Goal: Task Accomplishment & Management: Manage account settings

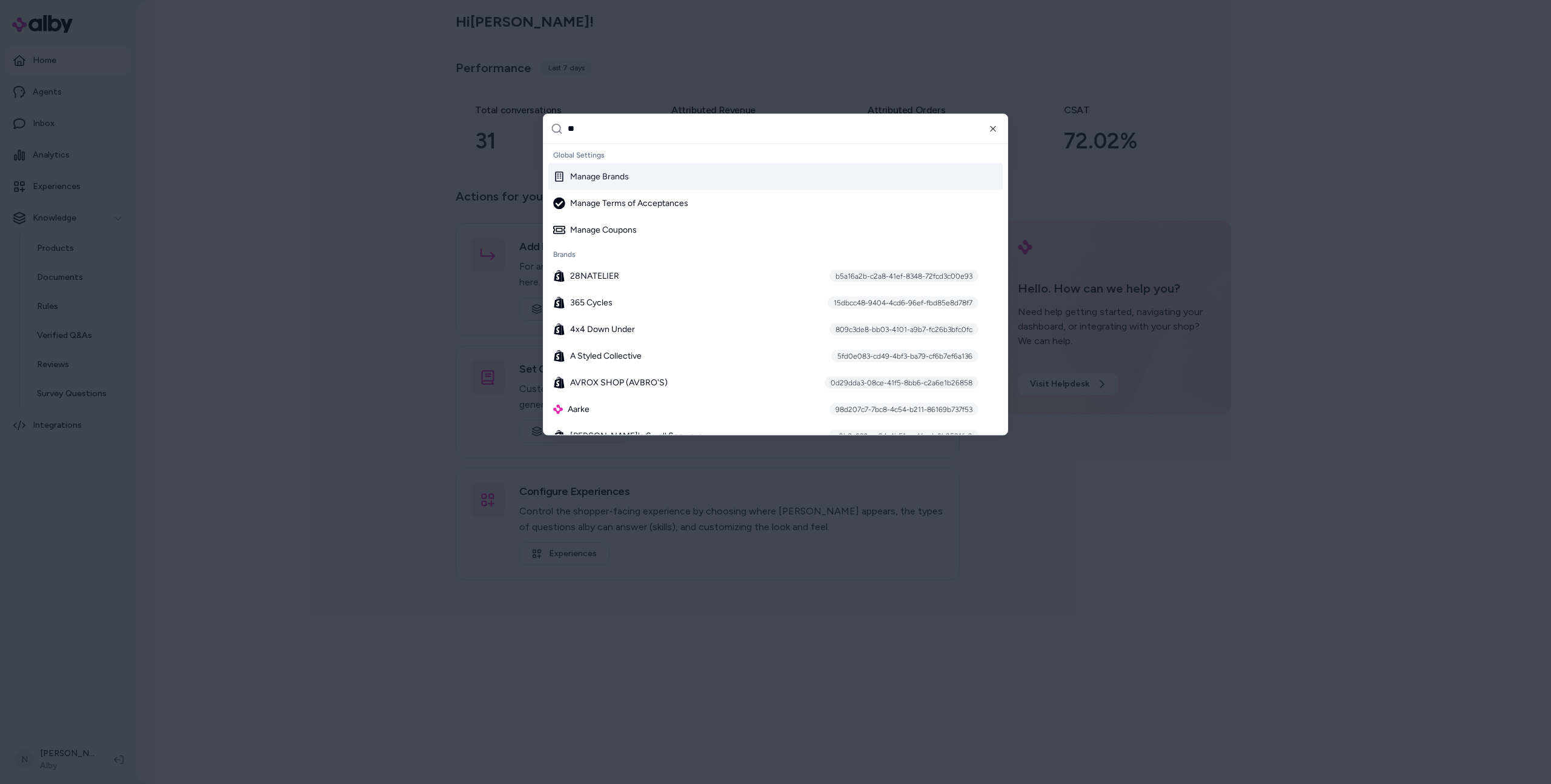
type input "***"
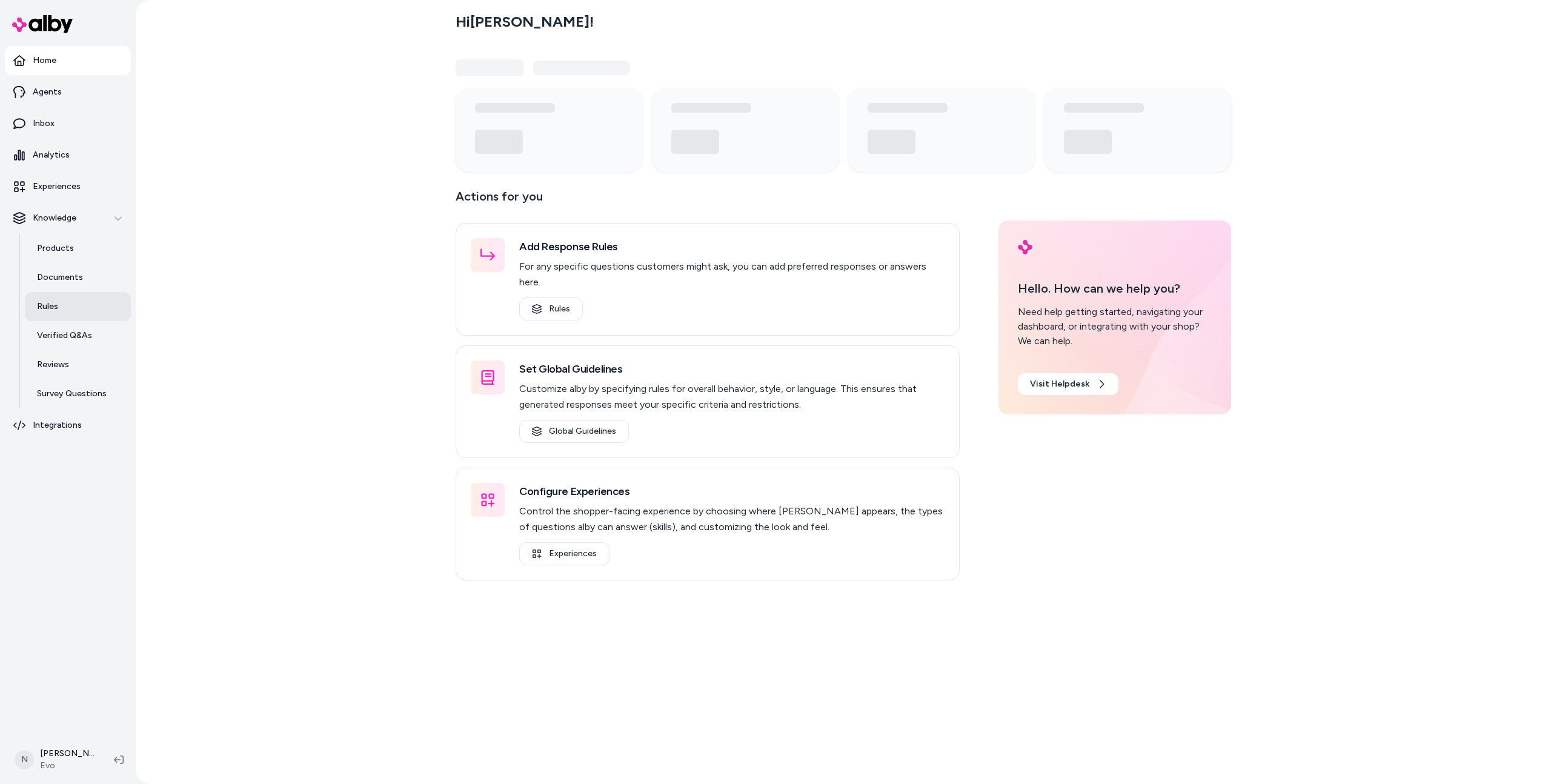
click at [96, 308] on link "Rules" at bounding box center [78, 307] width 106 height 29
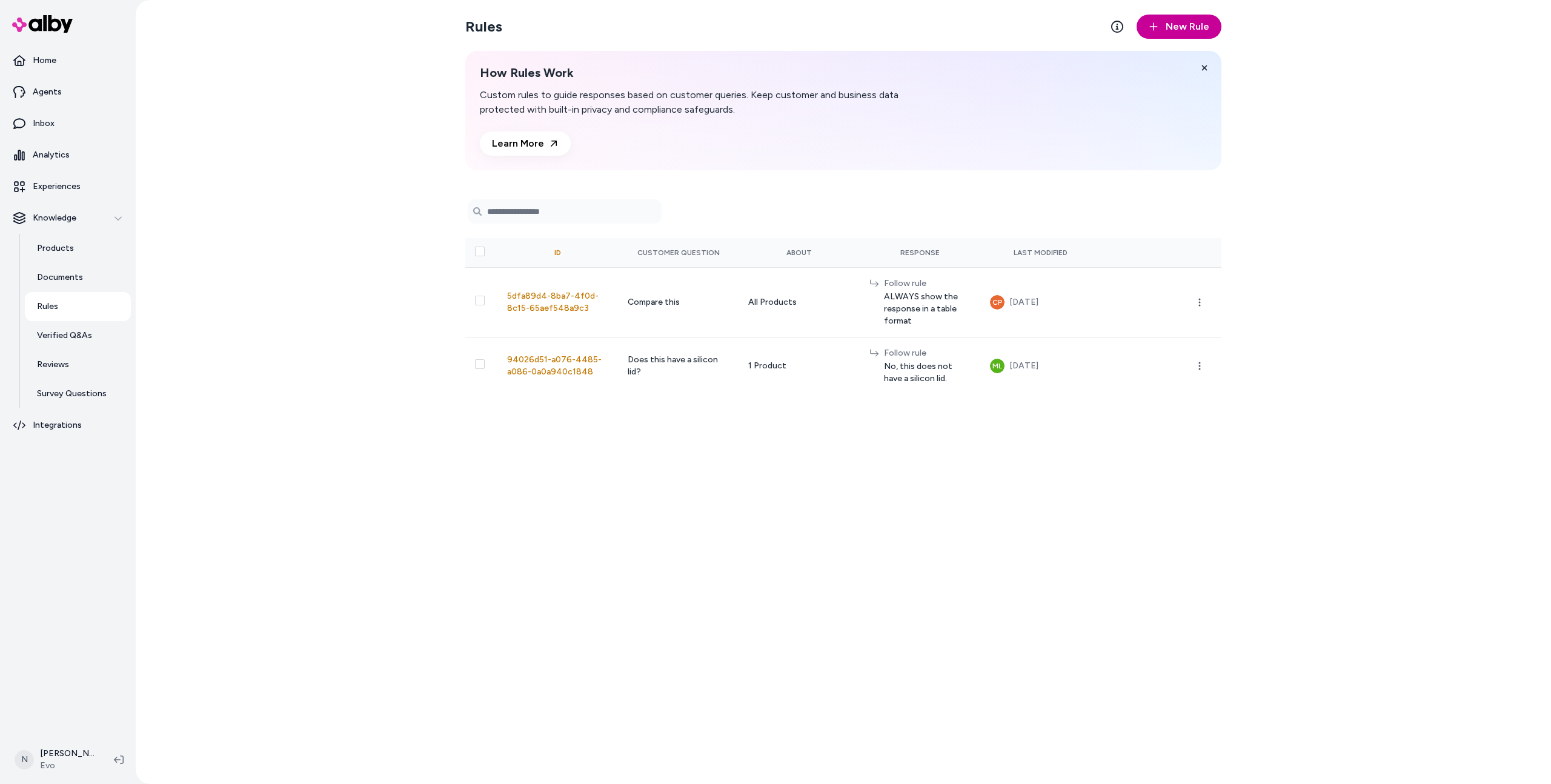
click at [1154, 23] on icon "button" at bounding box center [1153, 26] width 10 height 10
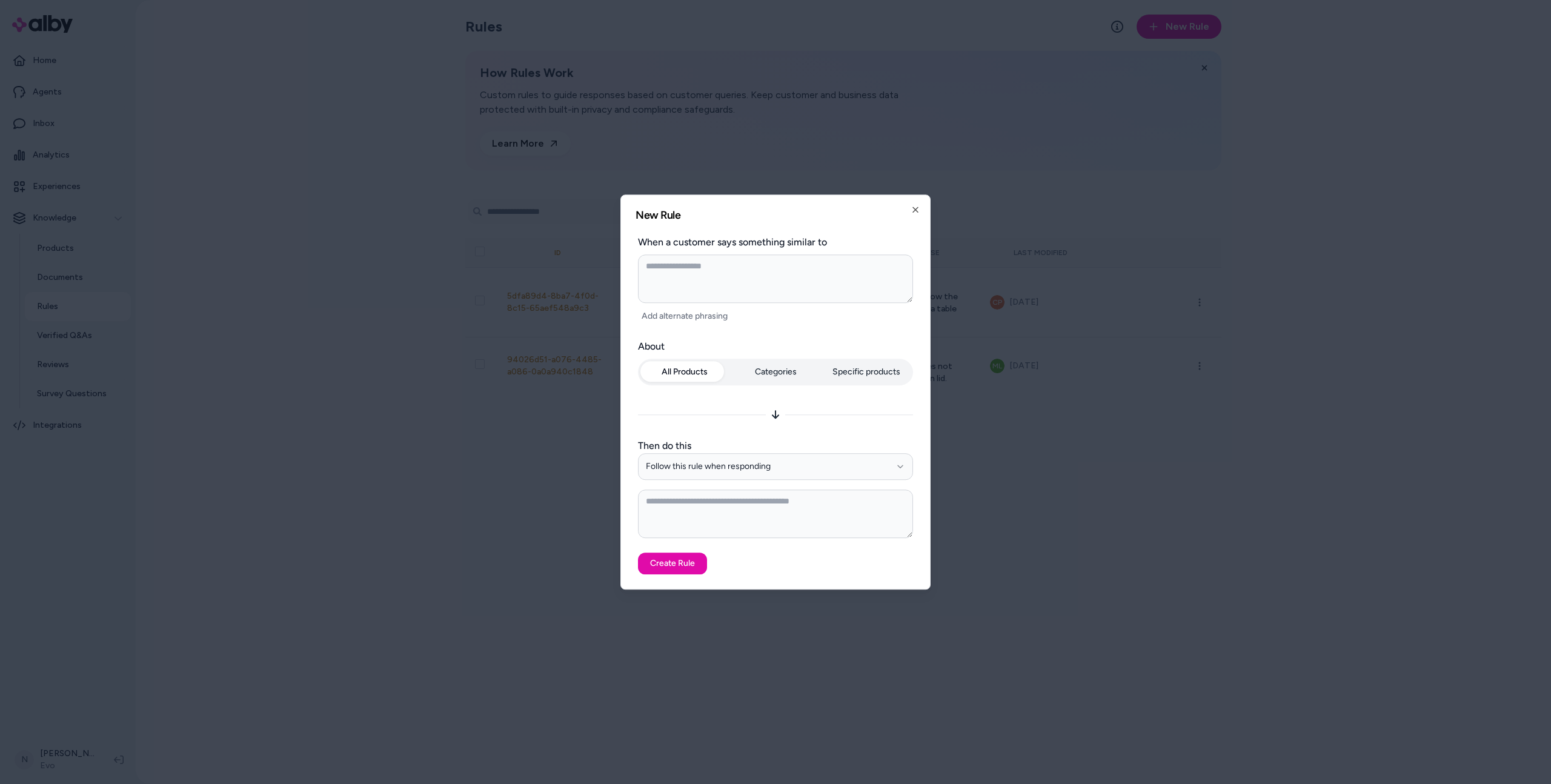
click at [773, 372] on div "All Products Categories Specific products" at bounding box center [776, 374] width 275 height 31
click at [721, 366] on button "All Products" at bounding box center [685, 372] width 89 height 22
click at [798, 372] on div "All Products Categories Specific products" at bounding box center [776, 374] width 275 height 31
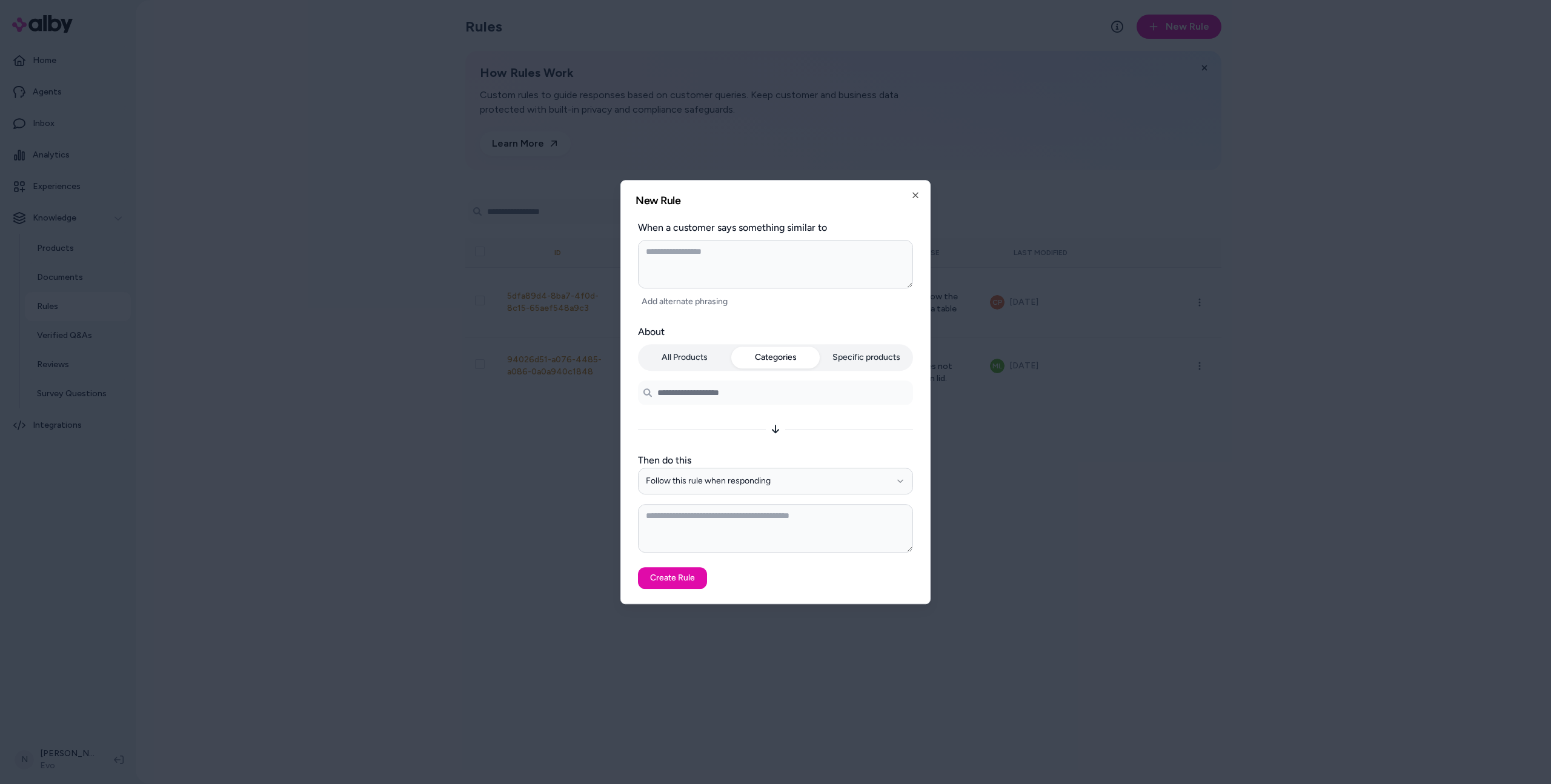
click at [862, 359] on button "Specific products" at bounding box center [866, 357] width 89 height 22
click at [698, 355] on div "**********" at bounding box center [776, 438] width 275 height 228
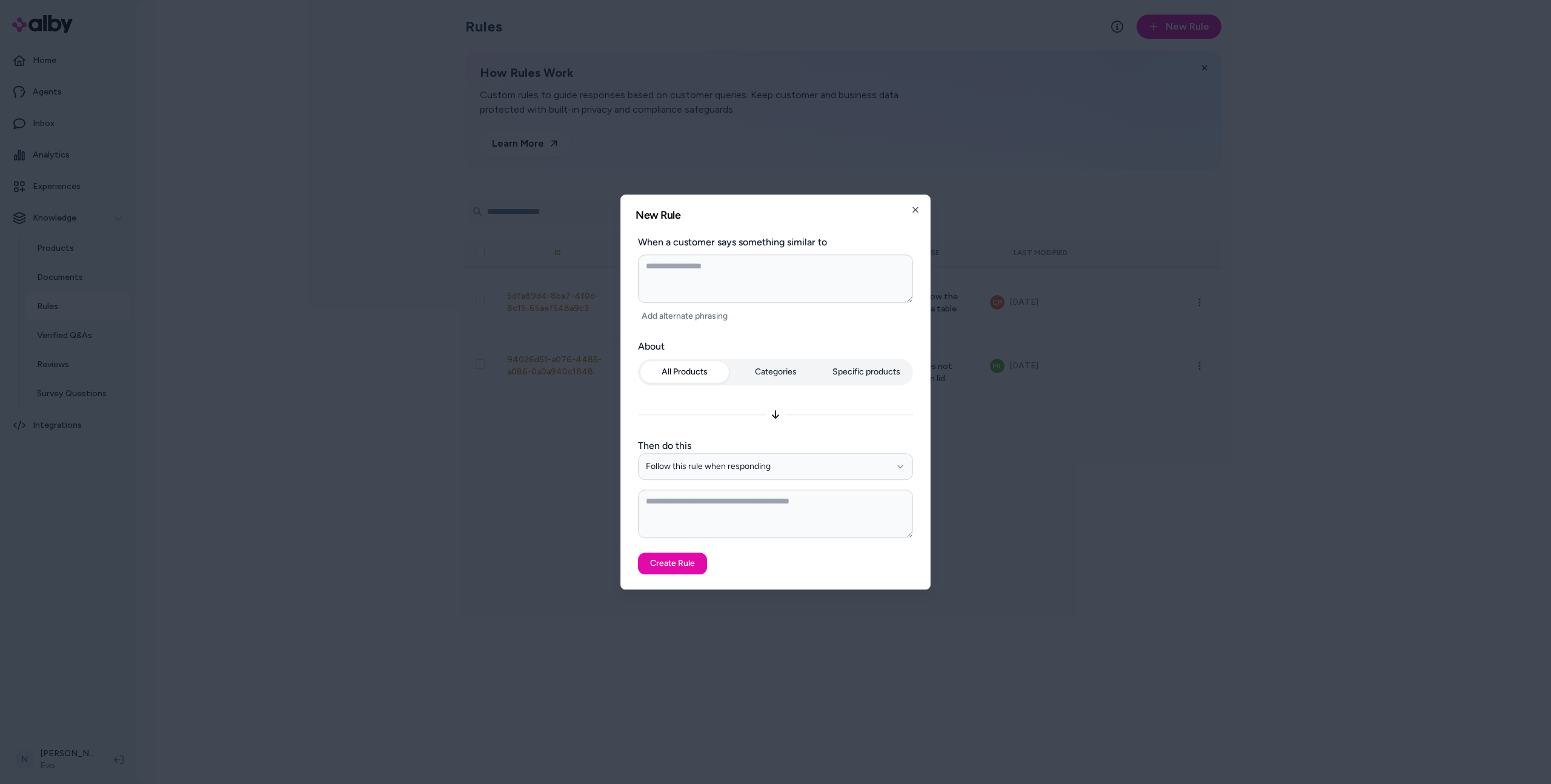
click at [922, 210] on div "**********" at bounding box center [776, 392] width 309 height 394
click at [916, 209] on icon "button" at bounding box center [915, 209] width 10 height 10
type textarea "*"
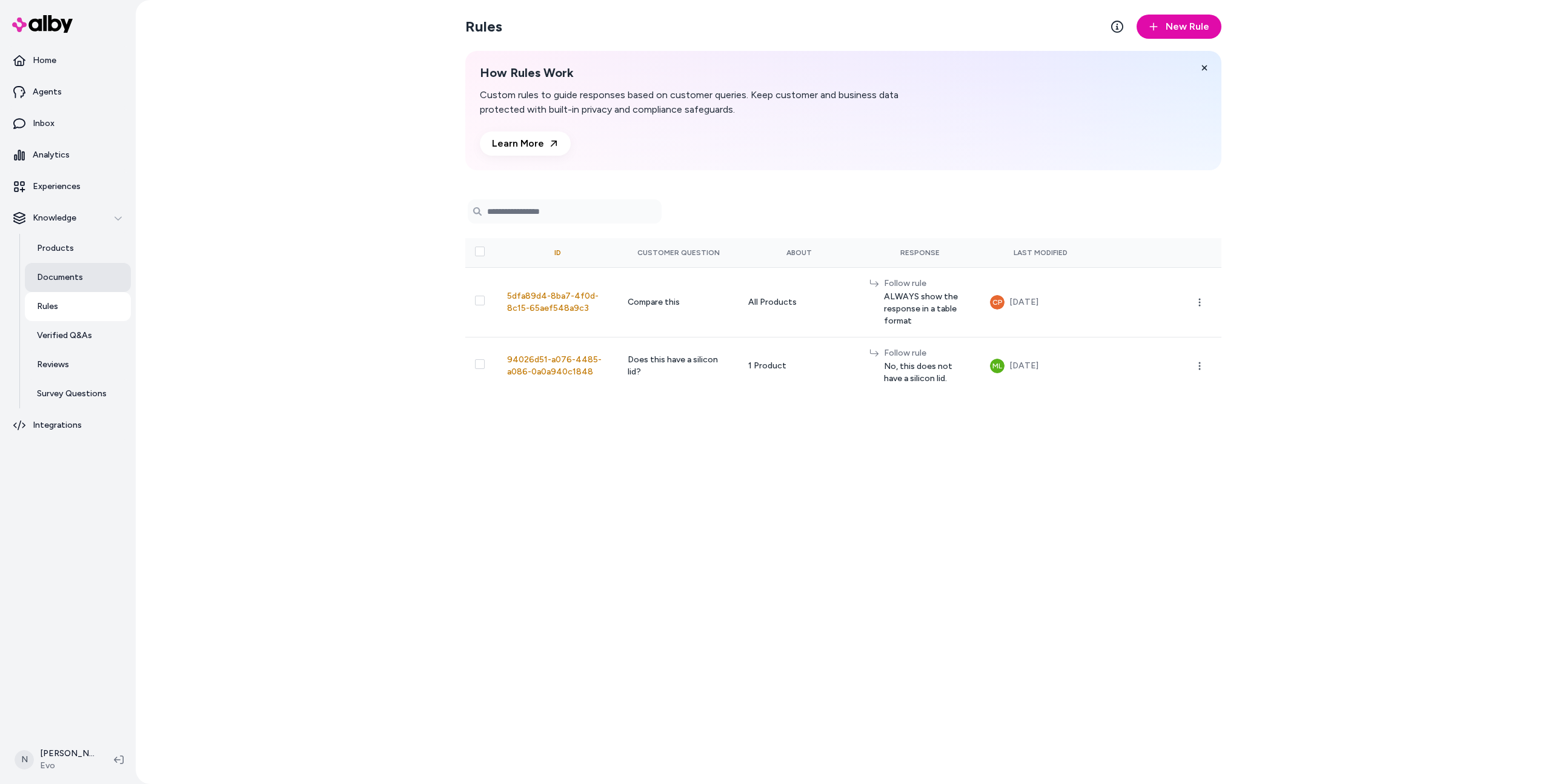
click at [86, 271] on link "Documents" at bounding box center [78, 277] width 106 height 29
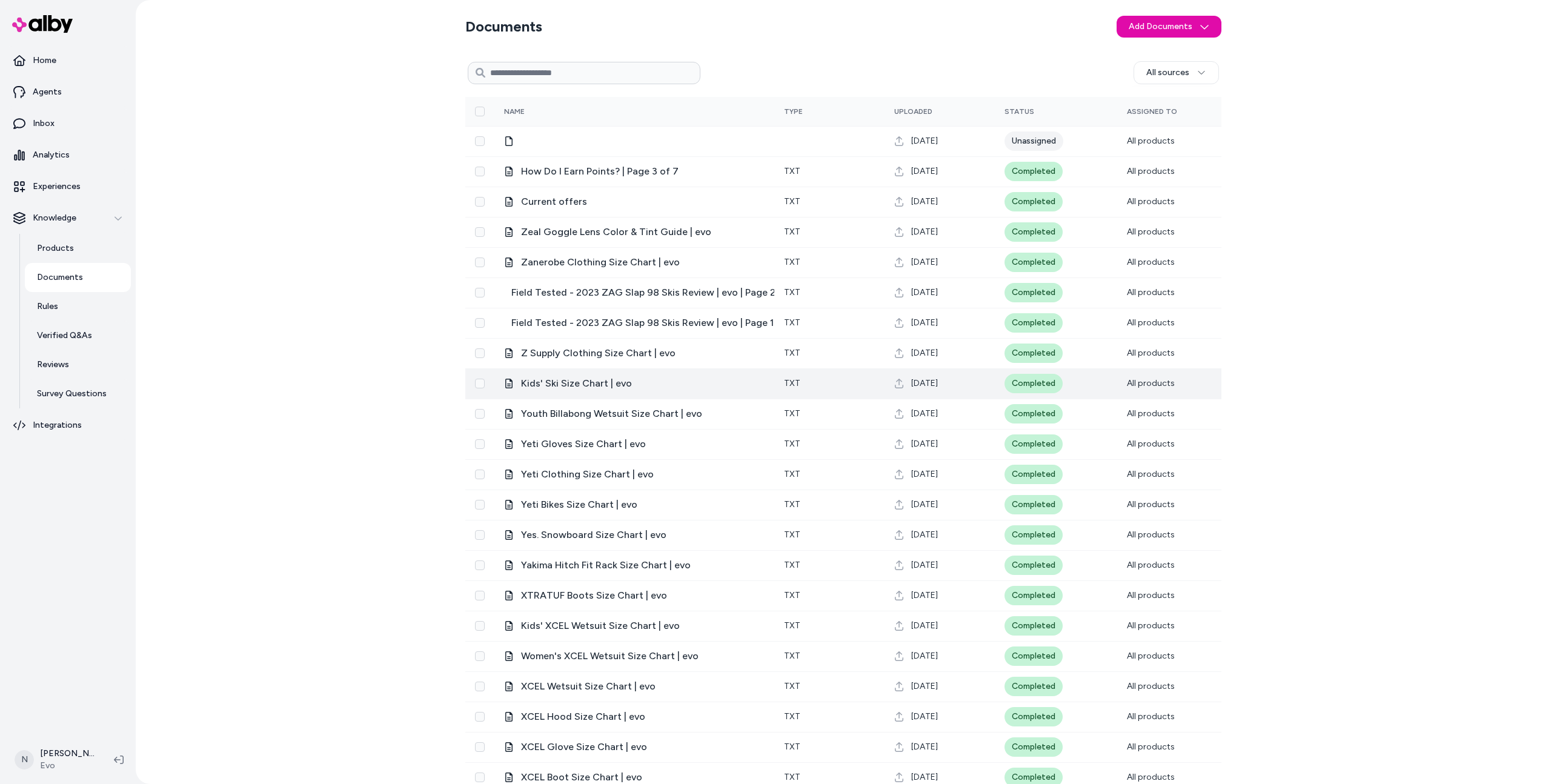
click at [589, 371] on td "Kids' Ski Size Chart | evo" at bounding box center [634, 383] width 280 height 30
click at [594, 380] on span "Kids' Ski Size Chart | evo" at bounding box center [576, 383] width 111 height 15
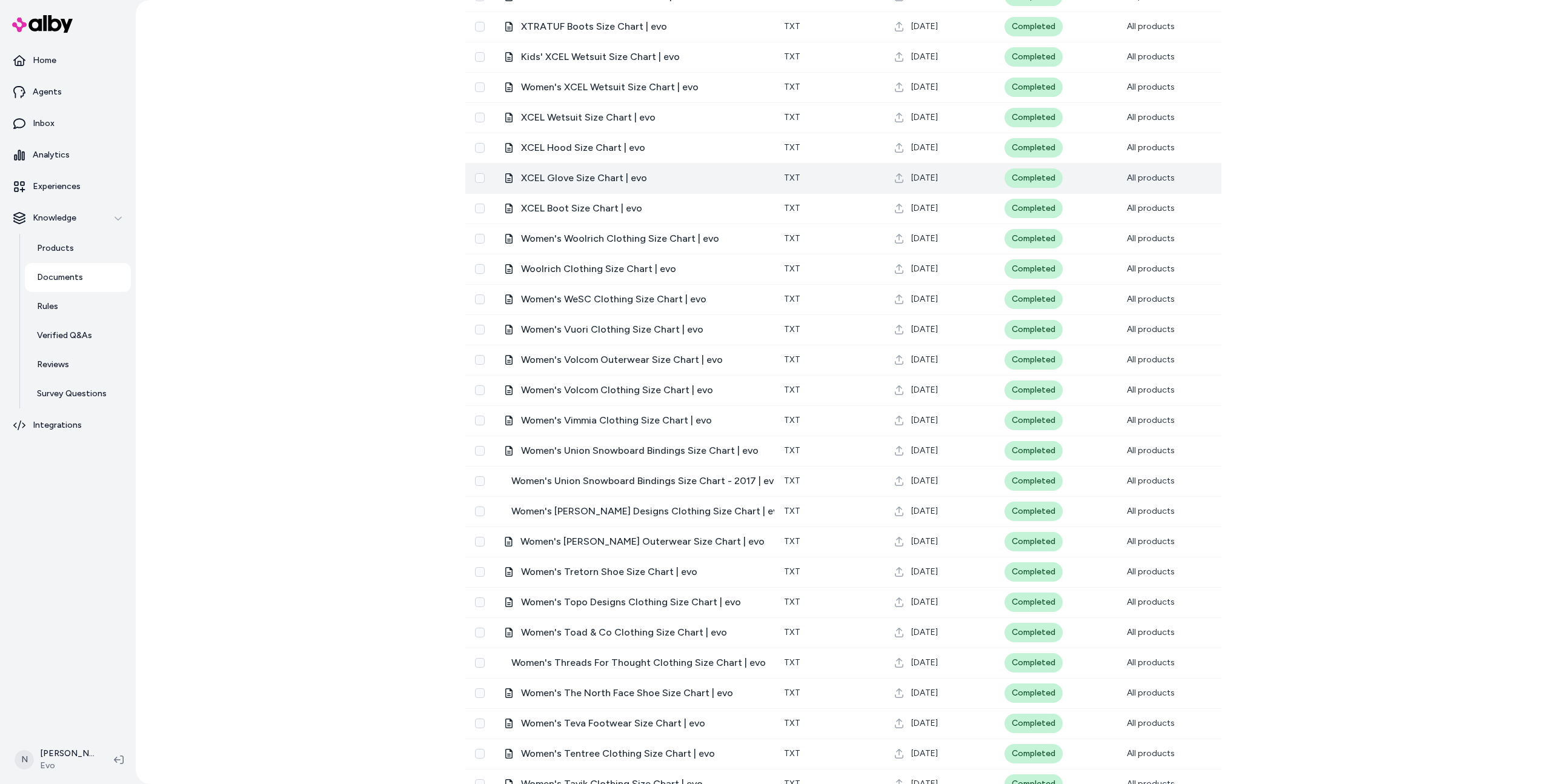
scroll to position [708, 0]
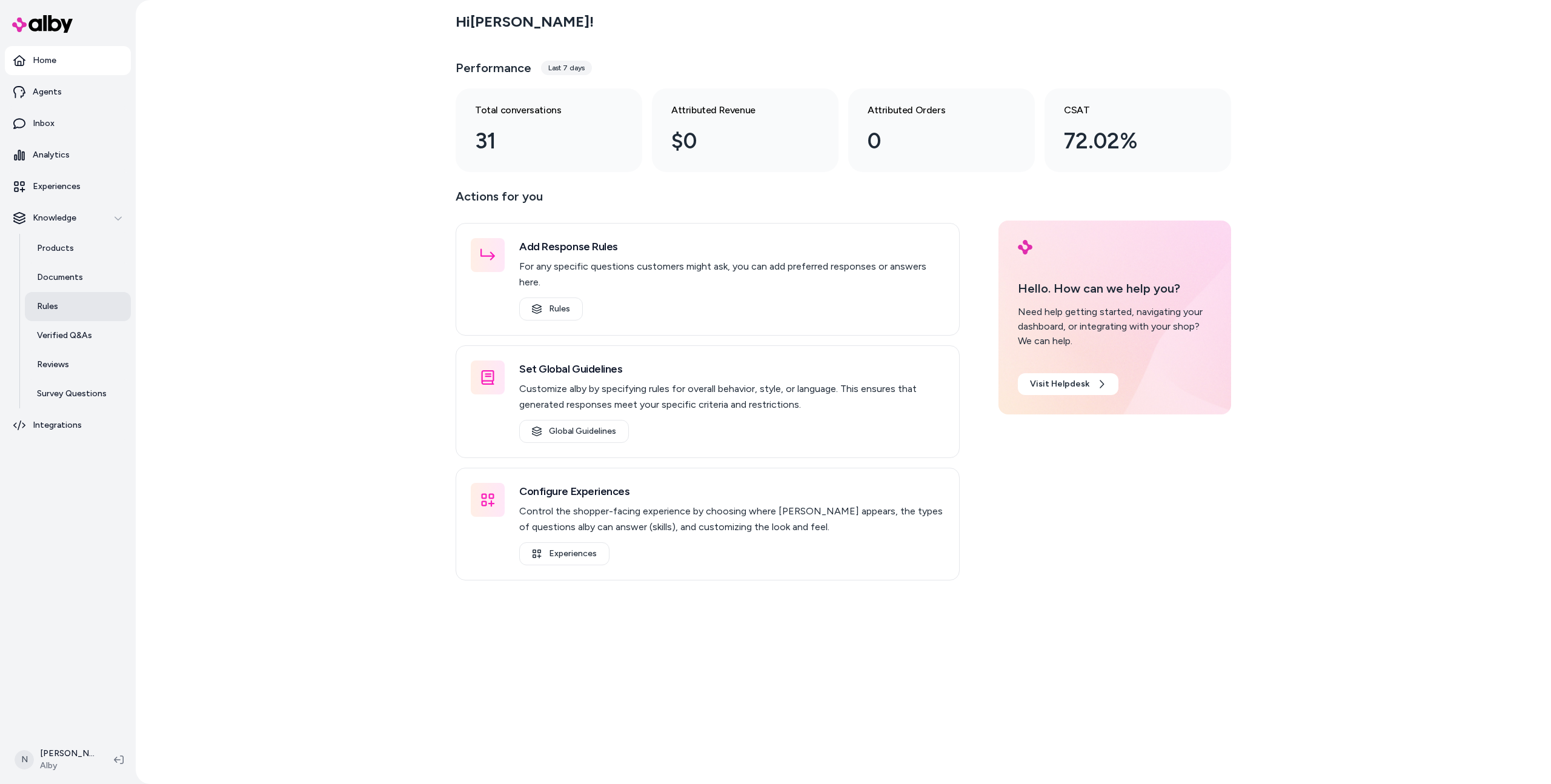
click at [86, 299] on link "Rules" at bounding box center [78, 307] width 106 height 29
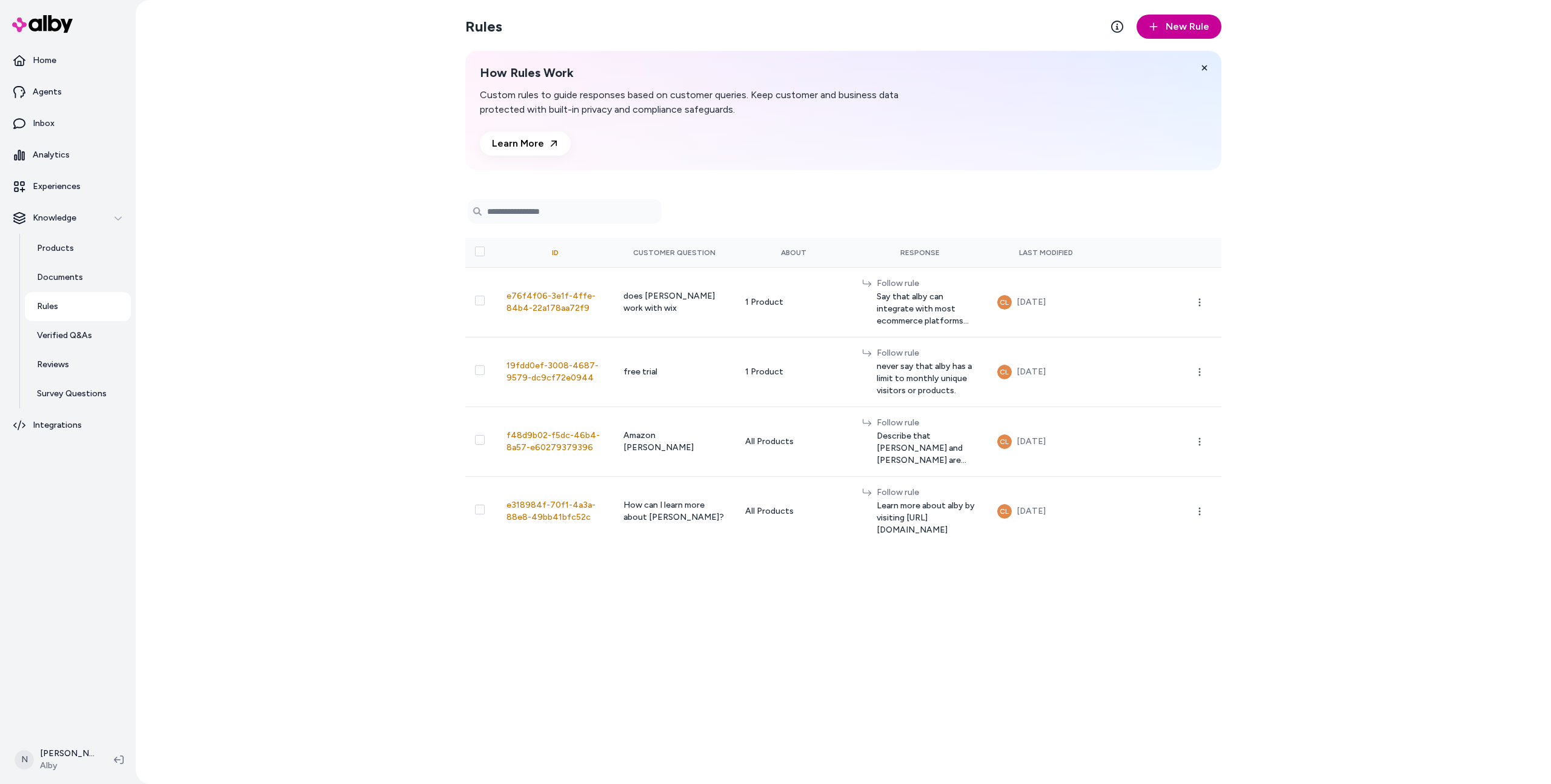
click at [1177, 35] on button "New Rule" at bounding box center [1179, 27] width 85 height 24
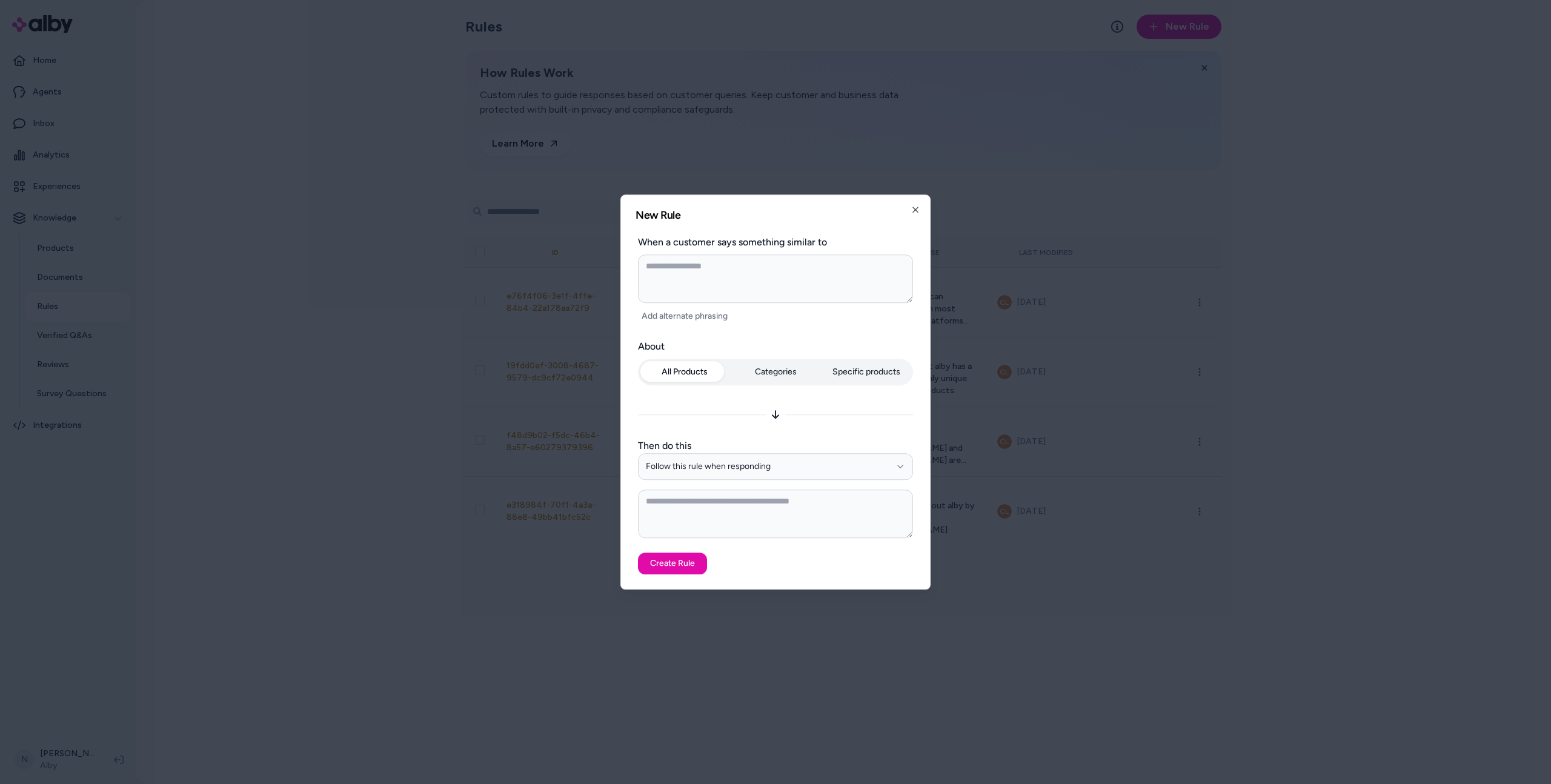
type textarea "*"
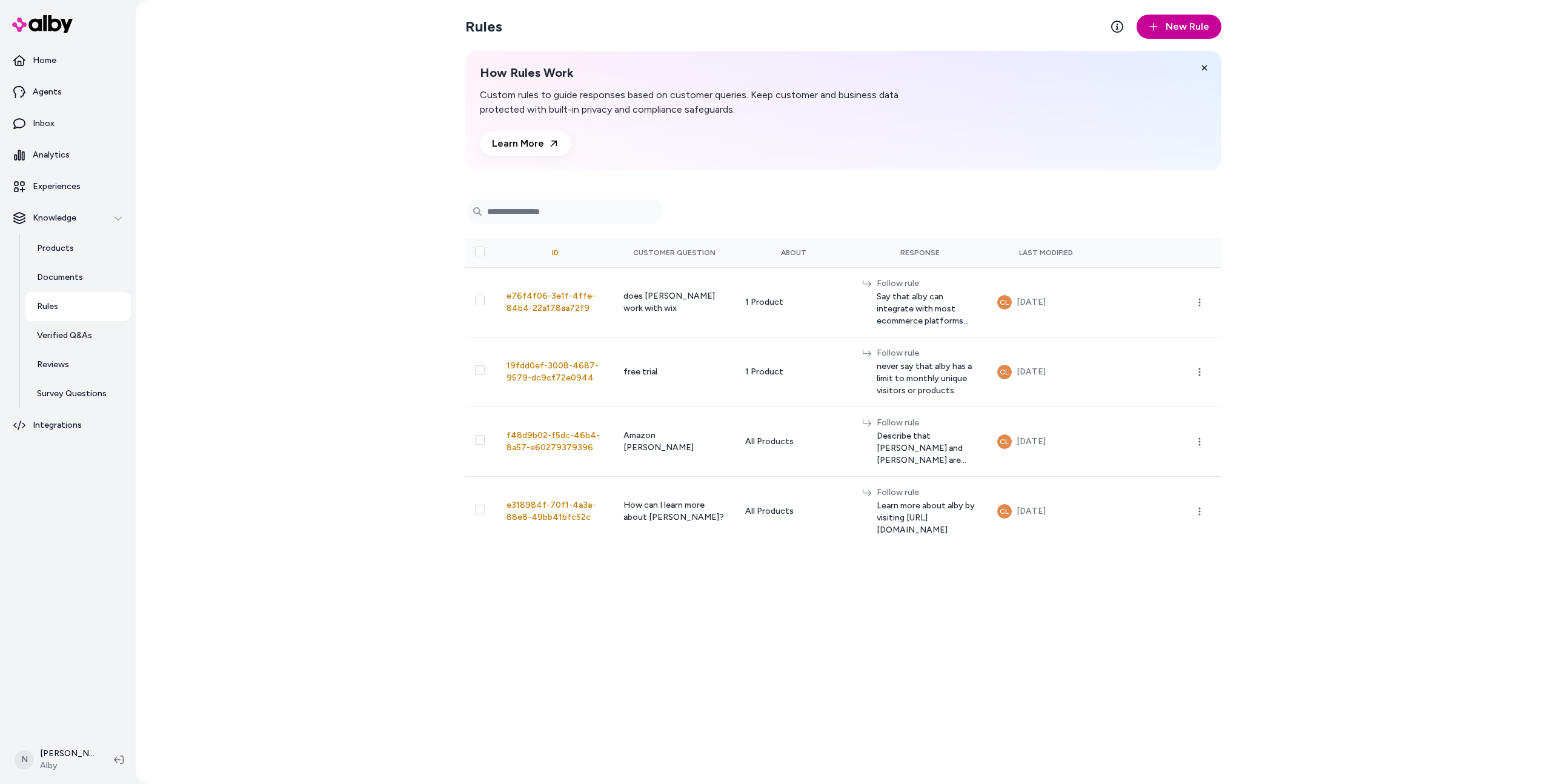
click at [1181, 29] on span "New Rule" at bounding box center [1188, 26] width 43 height 15
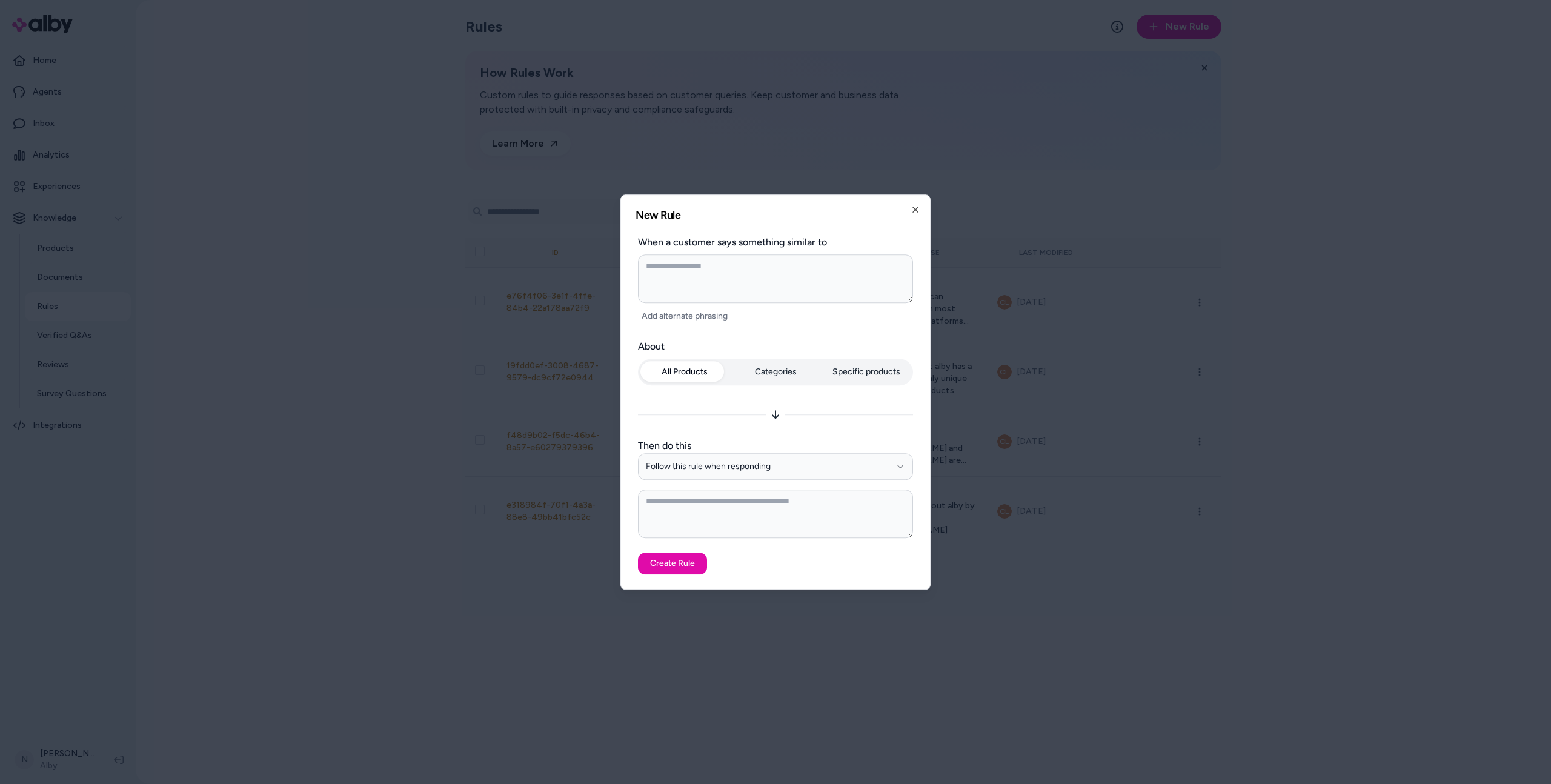
click at [769, 375] on div "All Products Categories Specific products" at bounding box center [776, 374] width 275 height 31
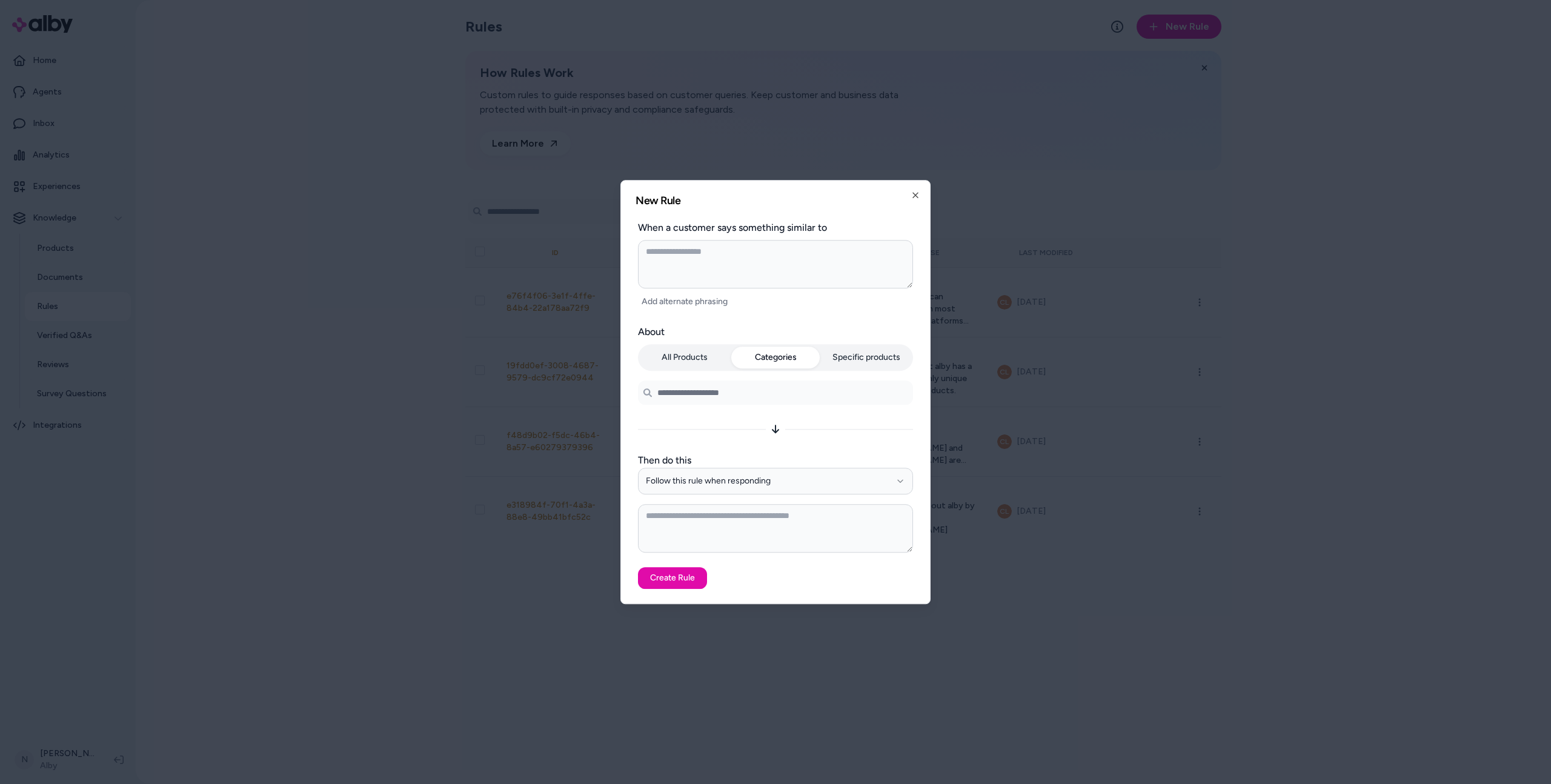
click at [754, 383] on input at bounding box center [776, 392] width 275 height 24
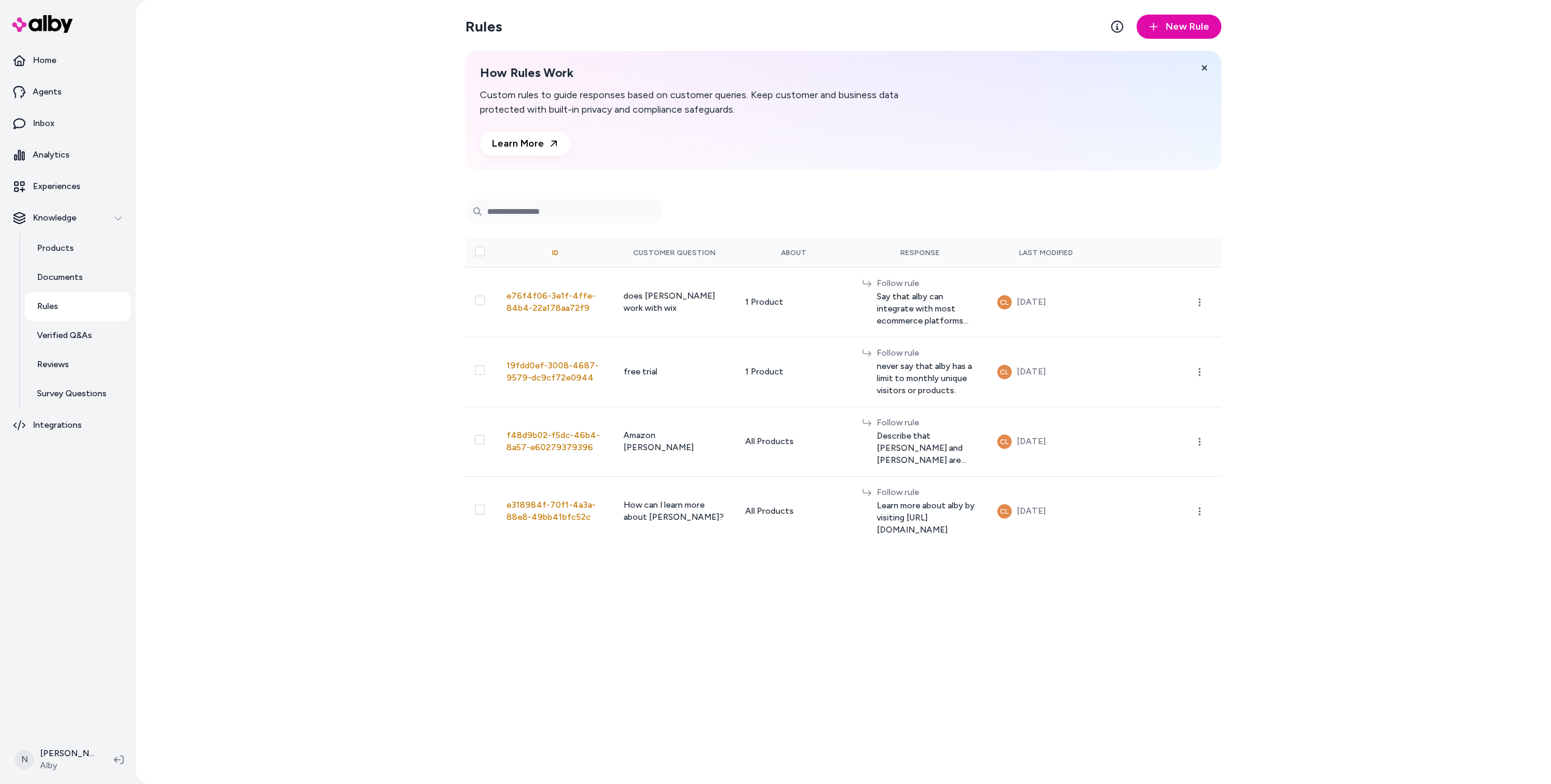
click at [1154, 45] on div "Rules New Rule How Rules Work Custom rules to guide responses based on customer…" at bounding box center [843, 392] width 776 height 784
click at [1162, 34] on button "New Rule" at bounding box center [1179, 27] width 85 height 24
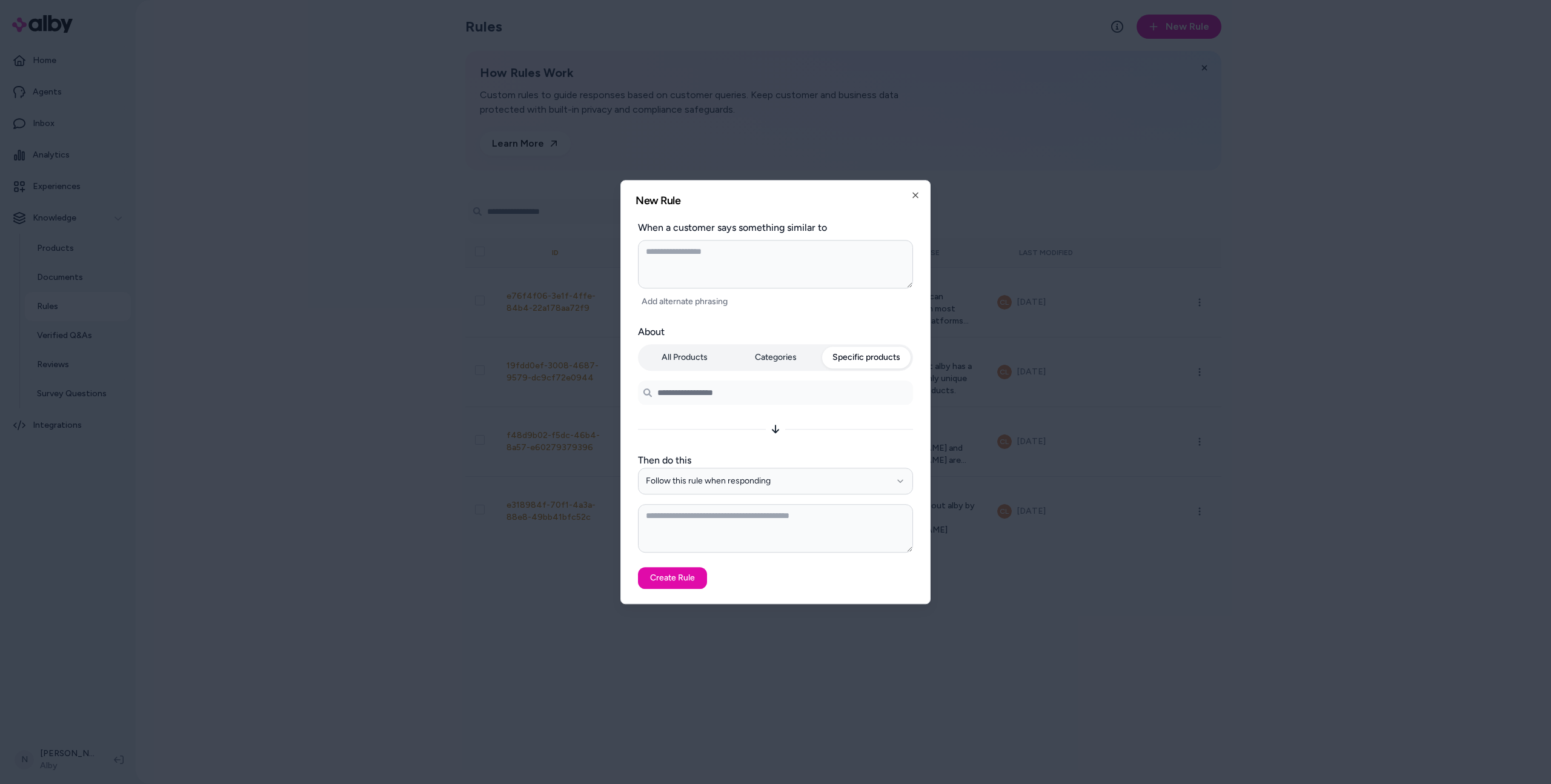
click at [857, 381] on div "All Products Categories Specific products Search products..." at bounding box center [776, 374] width 275 height 61
type textarea "*"
click at [705, 365] on button "All Products" at bounding box center [685, 357] width 89 height 22
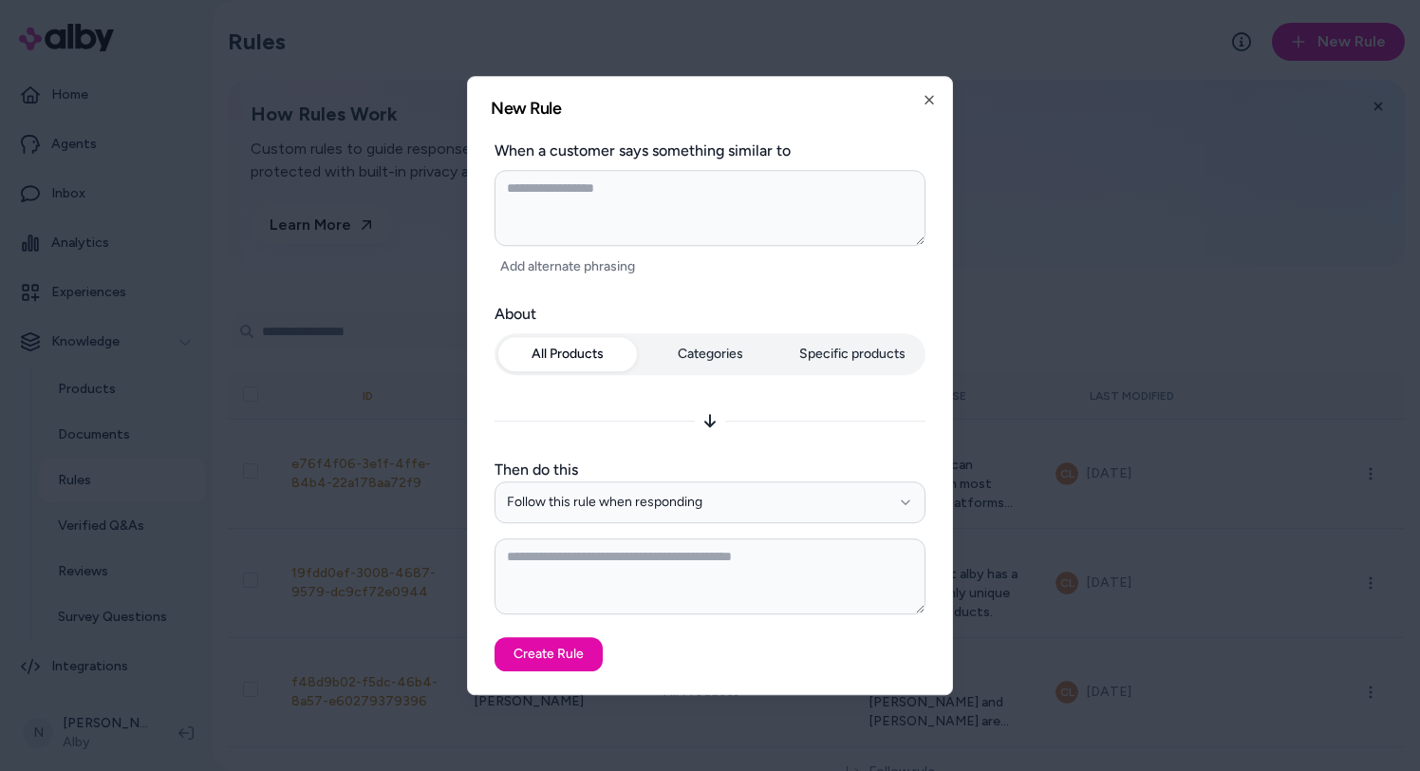
type textarea "*"
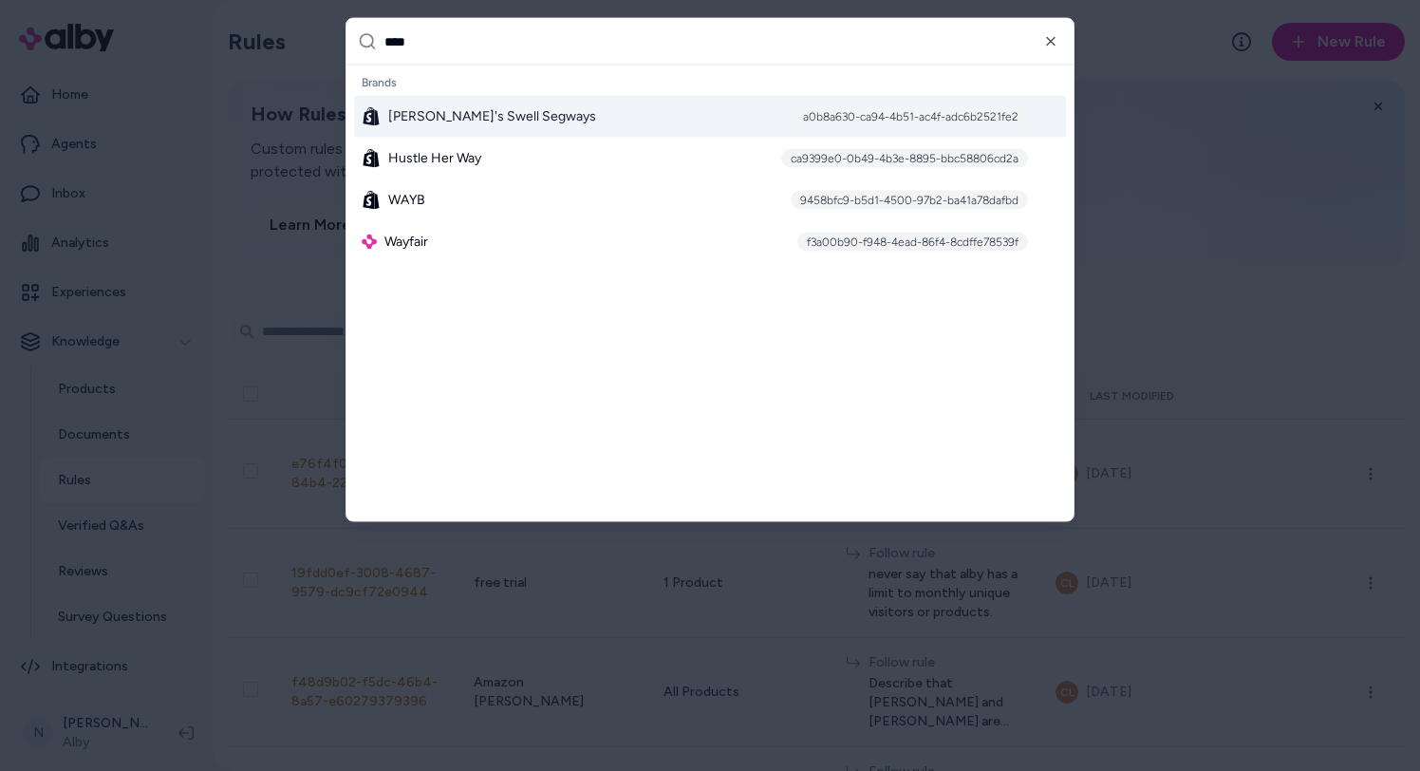
type input "*****"
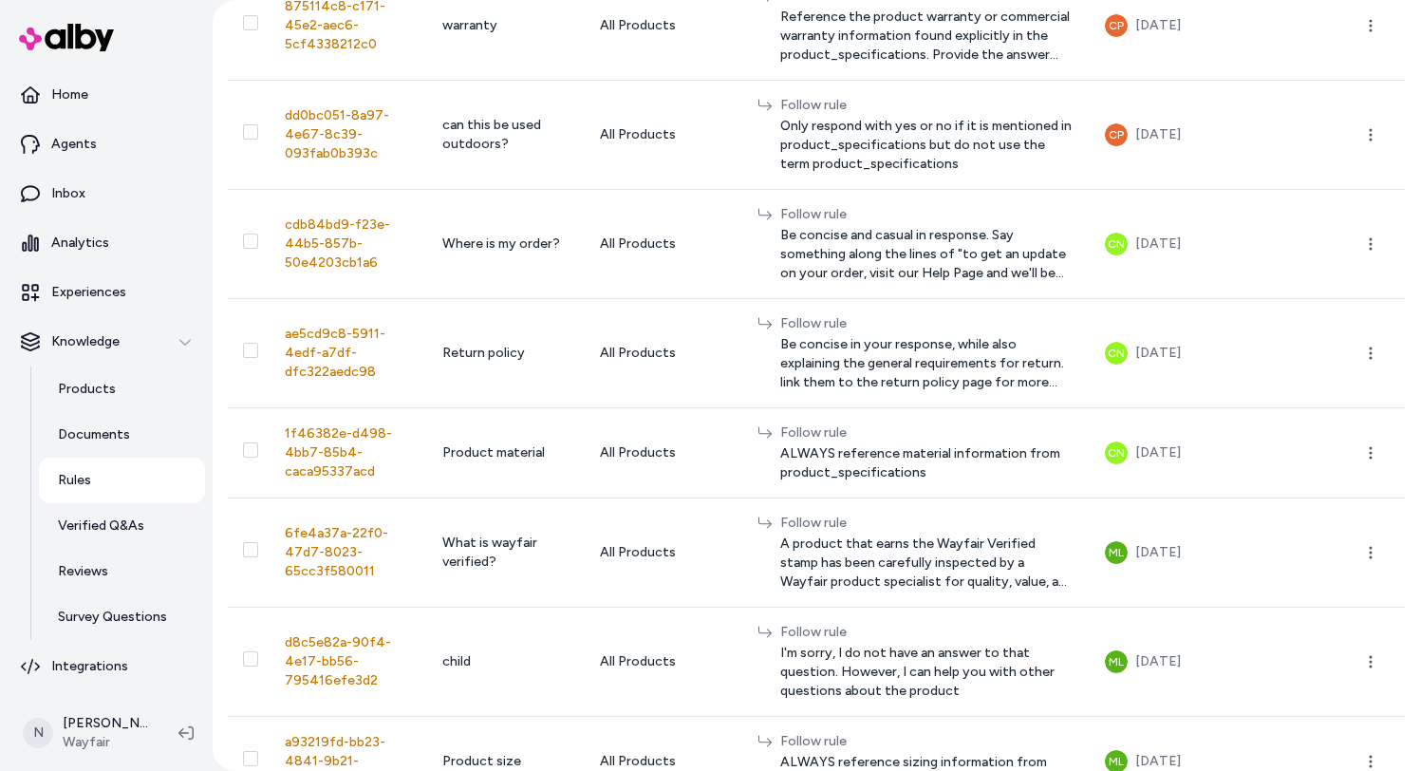
scroll to position [1535, 0]
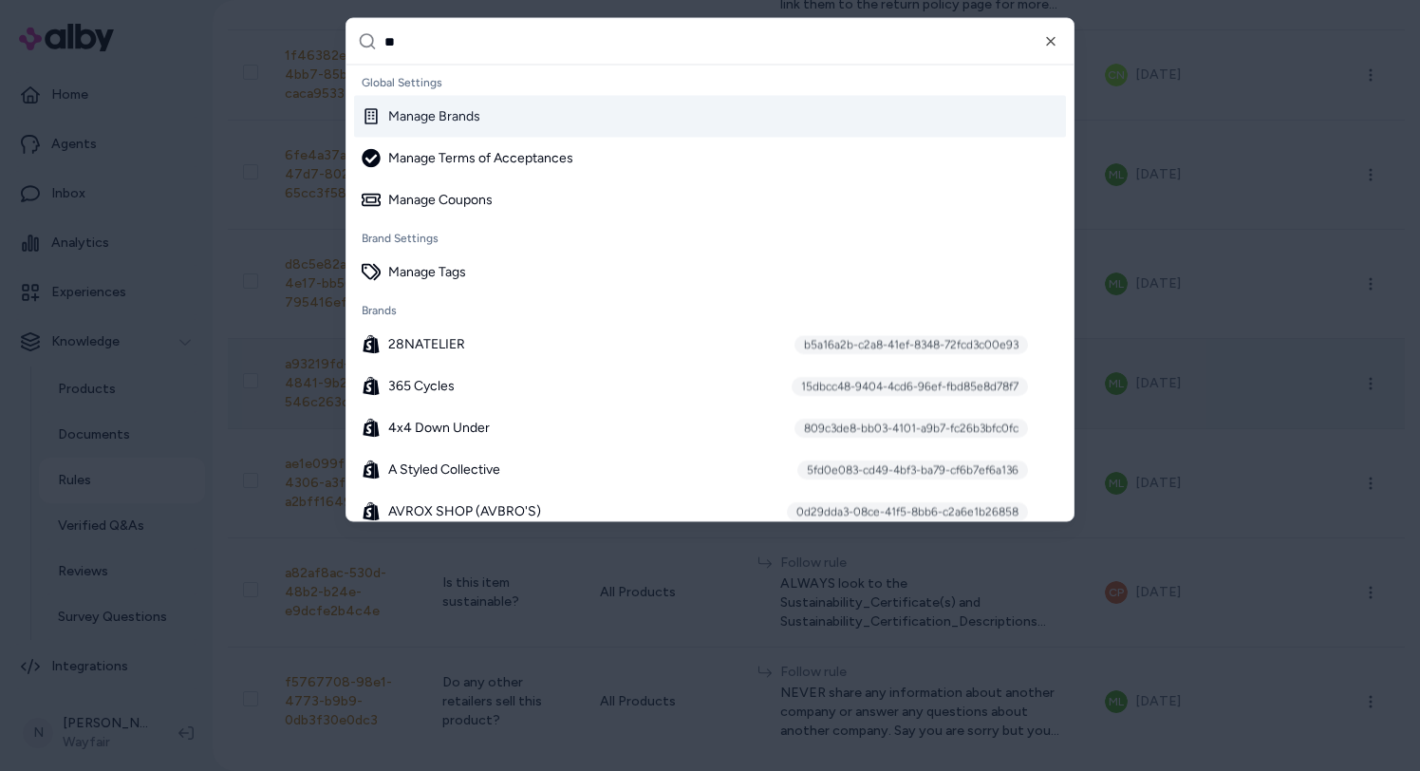
type input "***"
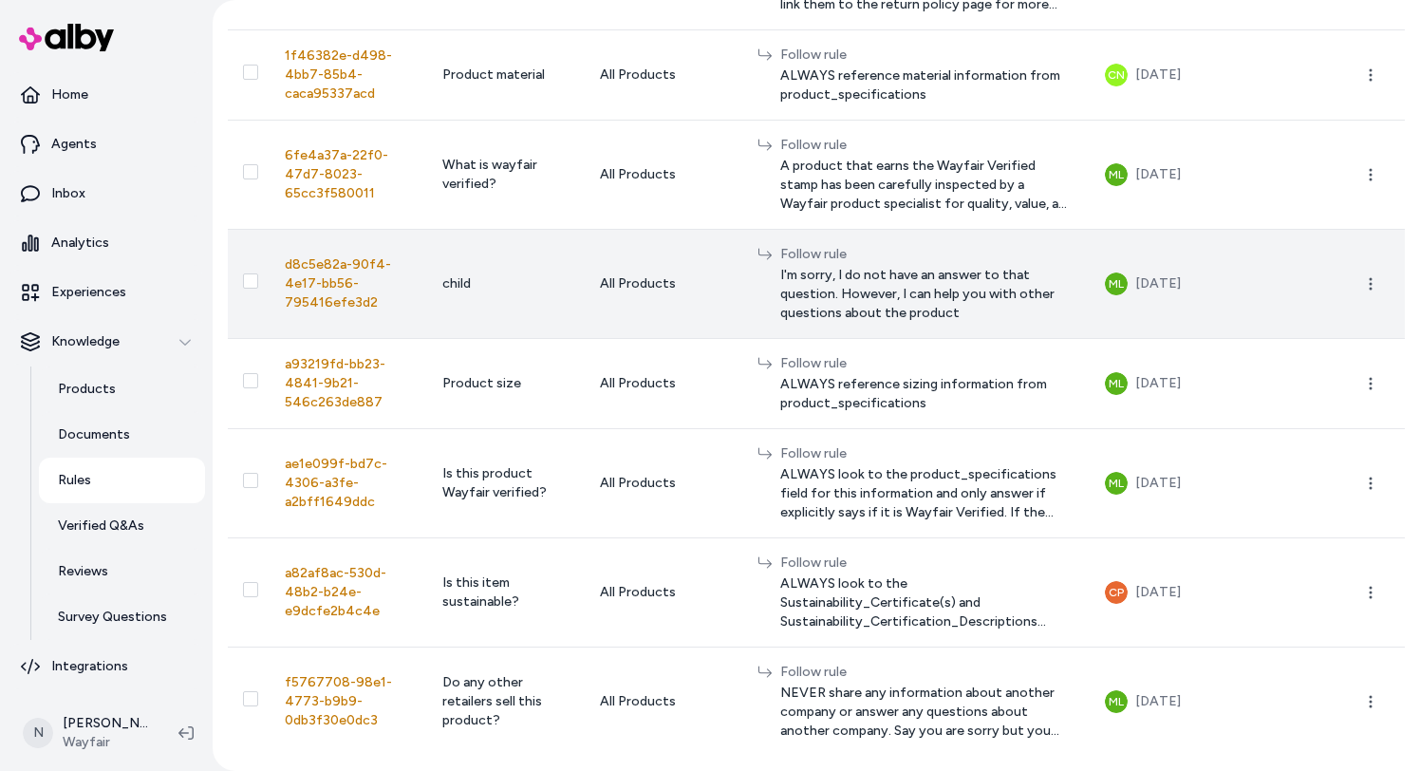
scroll to position [889, 0]
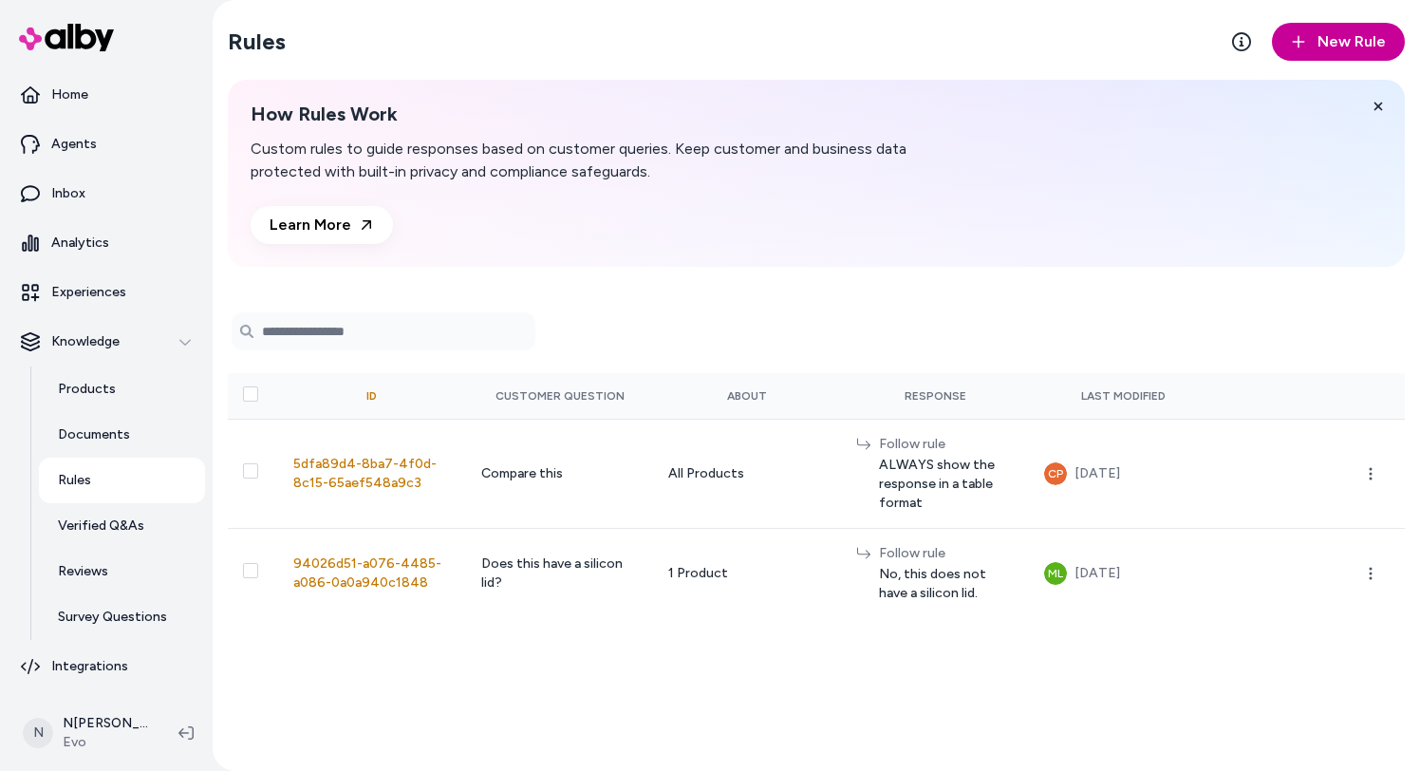
click at [1292, 38] on button "New Rule" at bounding box center [1338, 42] width 133 height 38
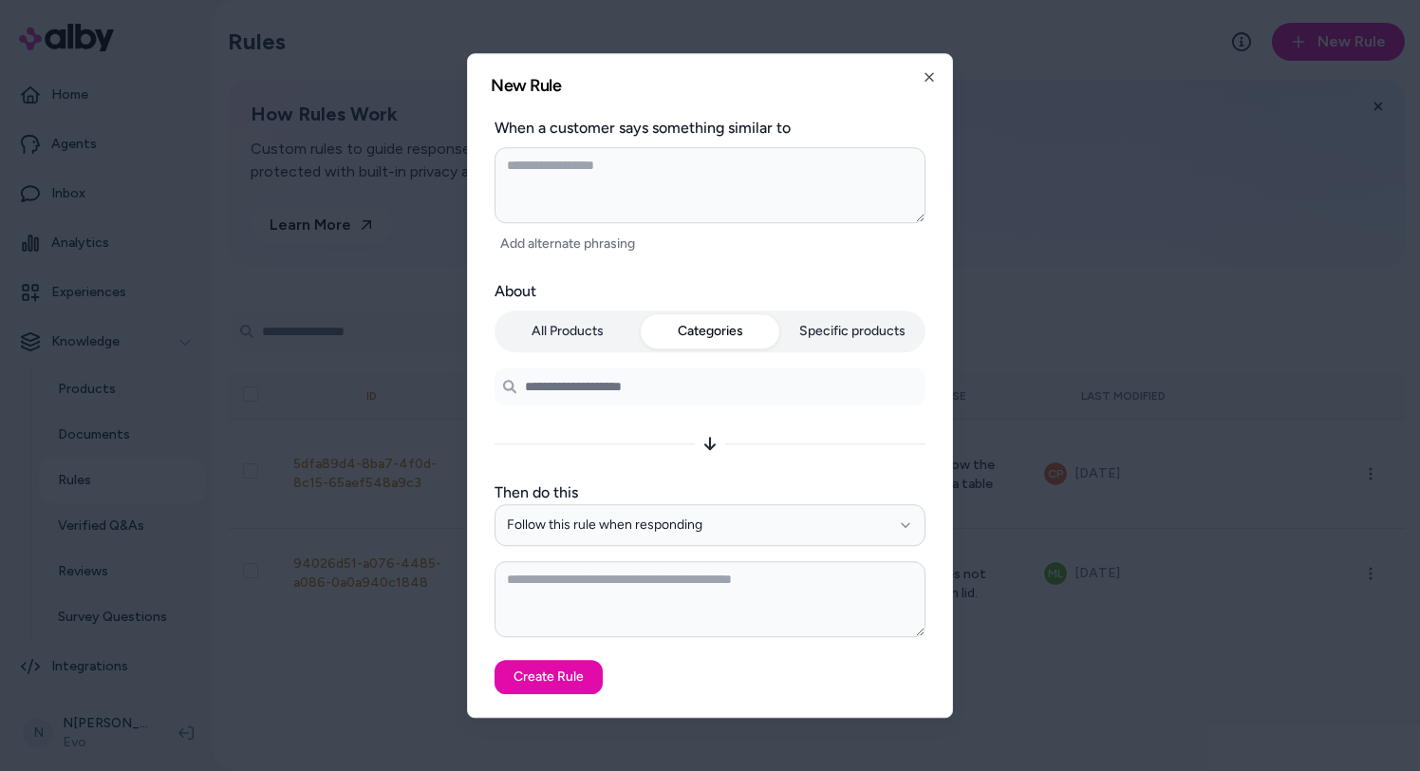
click at [742, 347] on button "Categories" at bounding box center [710, 331] width 139 height 34
type textarea "*"
click at [853, 324] on button "Specific products" at bounding box center [852, 331] width 139 height 34
type textarea "*"
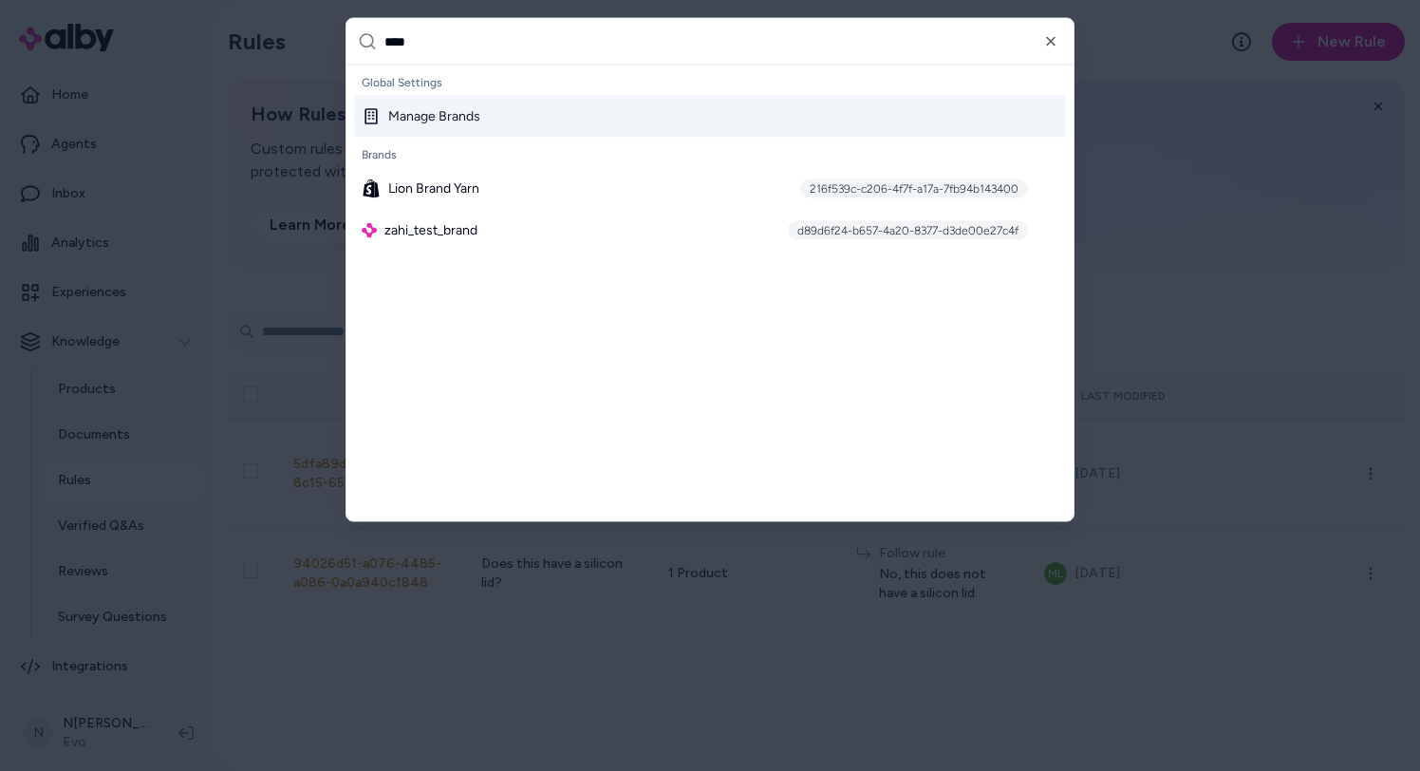
type input "*****"
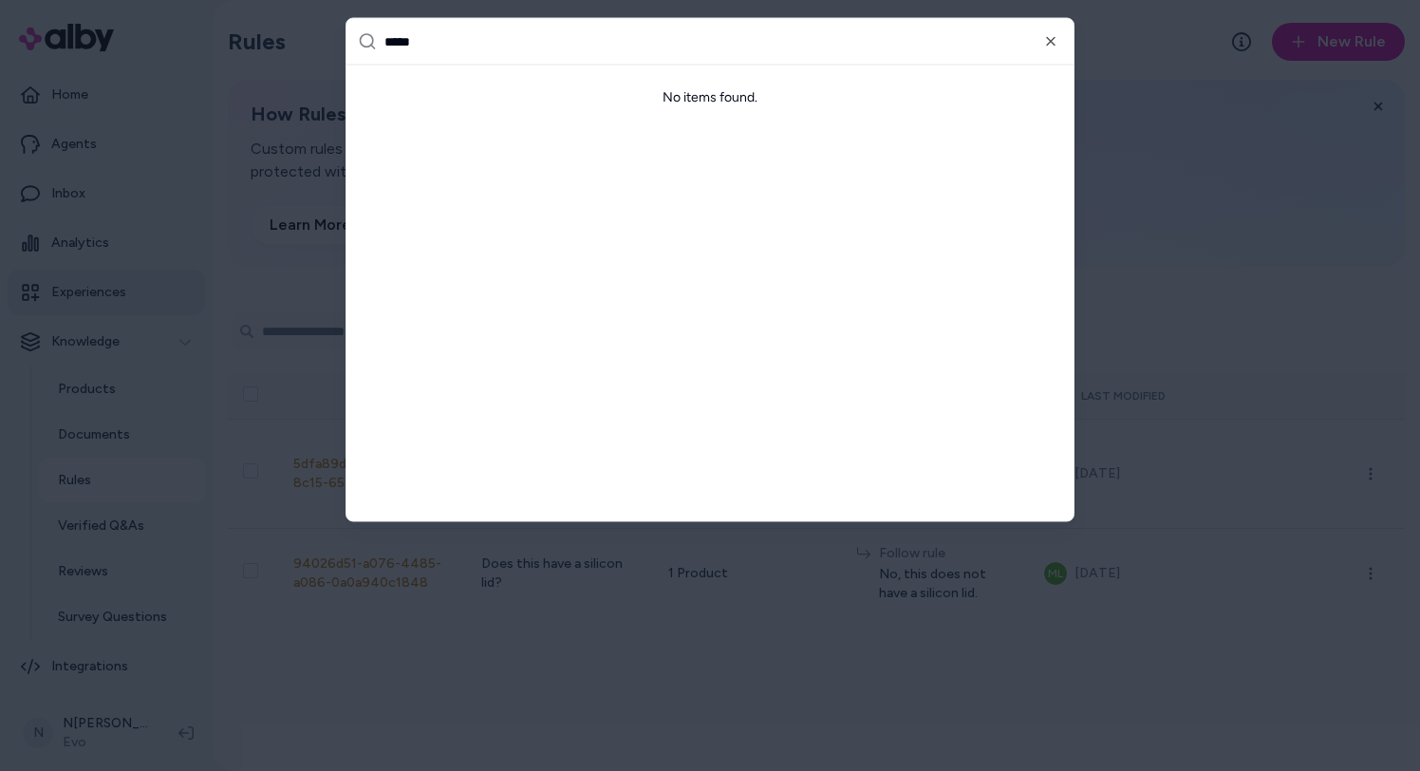
type input "******"
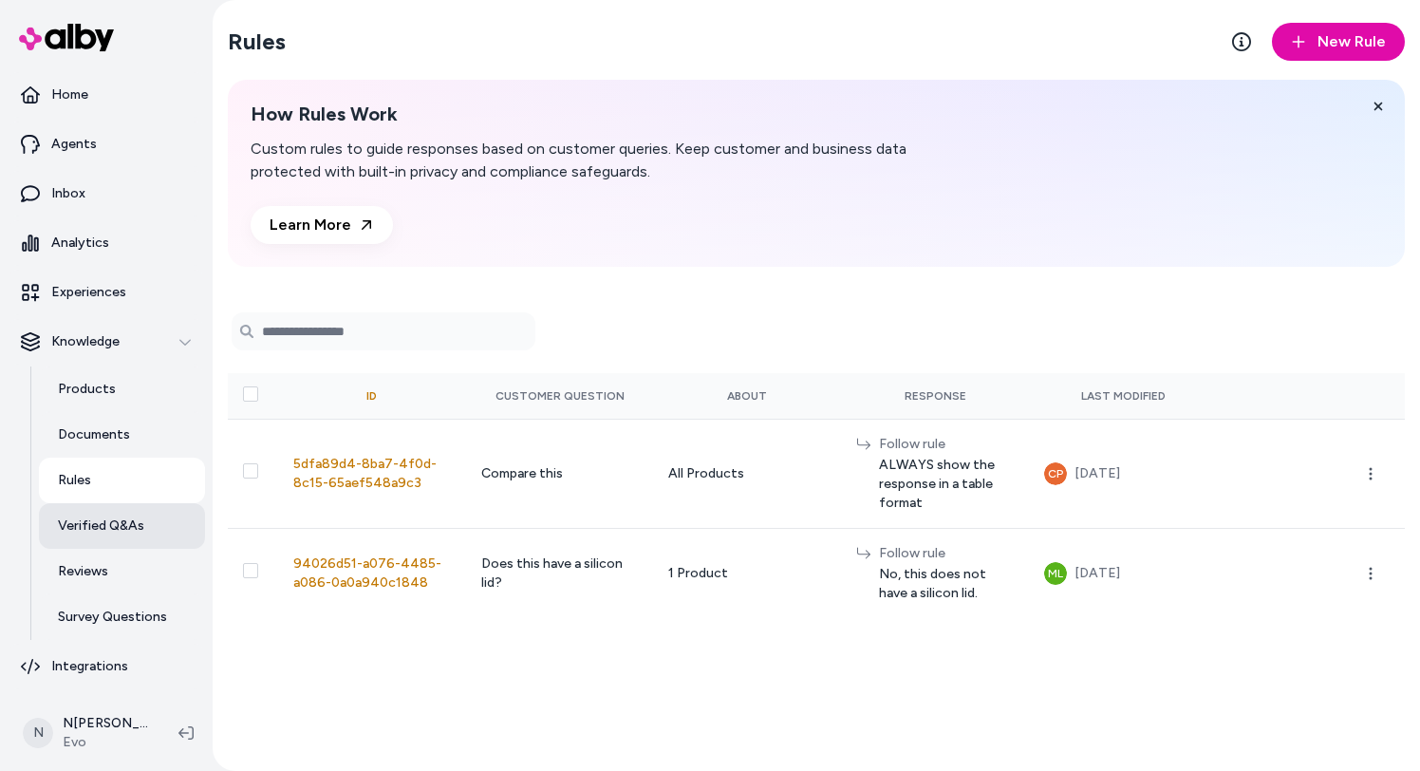
click at [86, 525] on p "Verified Q&As" at bounding box center [101, 525] width 86 height 19
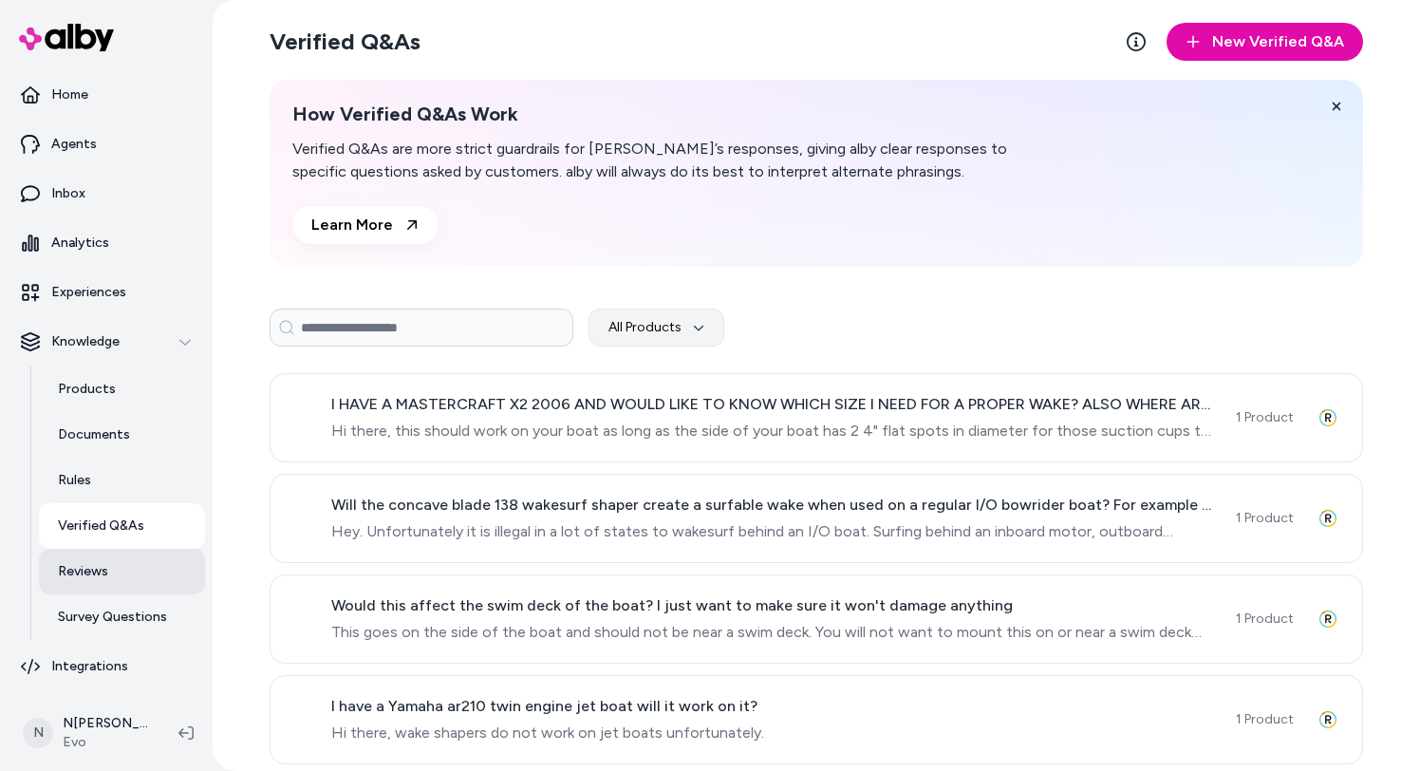
click at [90, 576] on p "Reviews" at bounding box center [83, 571] width 50 height 19
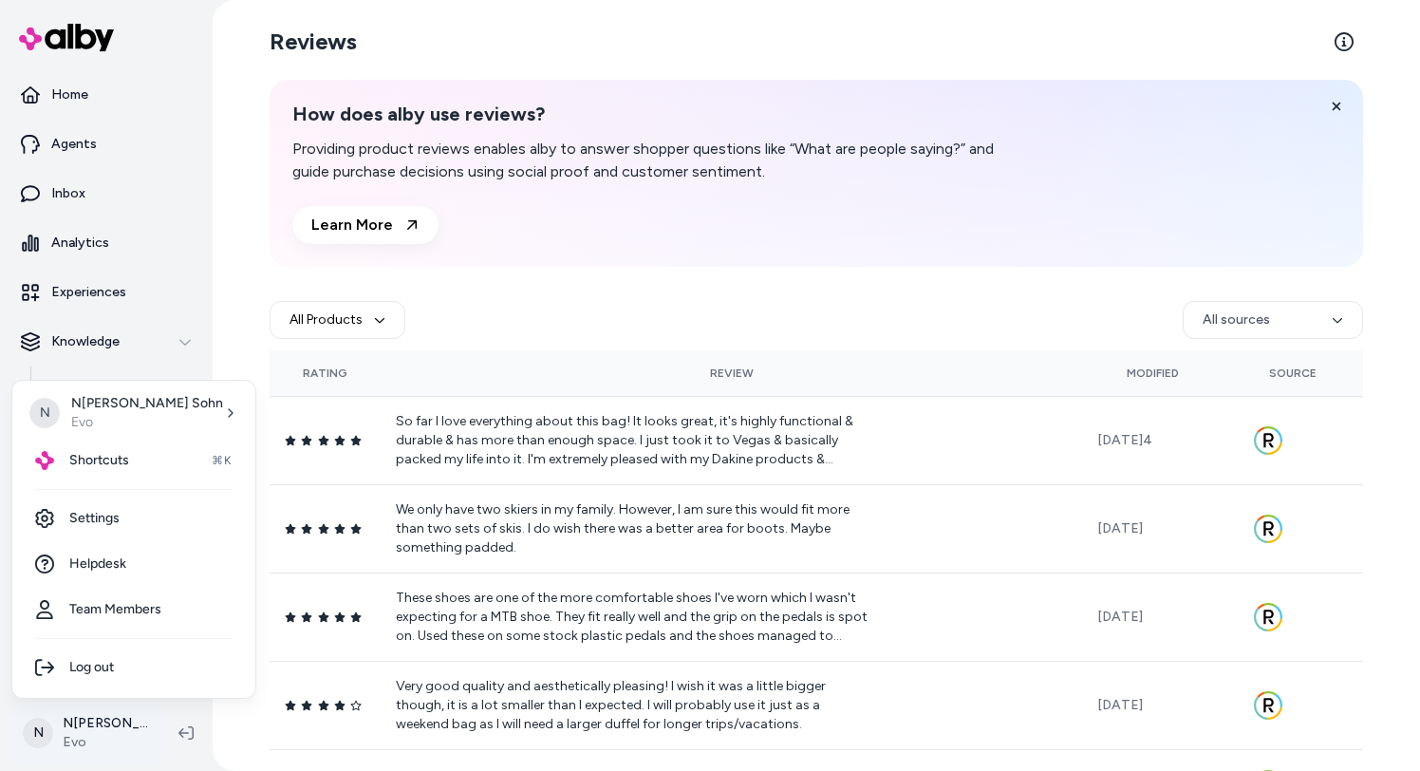
click at [109, 732] on html "Home Agents Inbox Analytics Experiences Knowledge Products Documents Rules Veri…" at bounding box center [710, 385] width 1420 height 771
click at [131, 504] on link "Settings" at bounding box center [134, 519] width 228 height 46
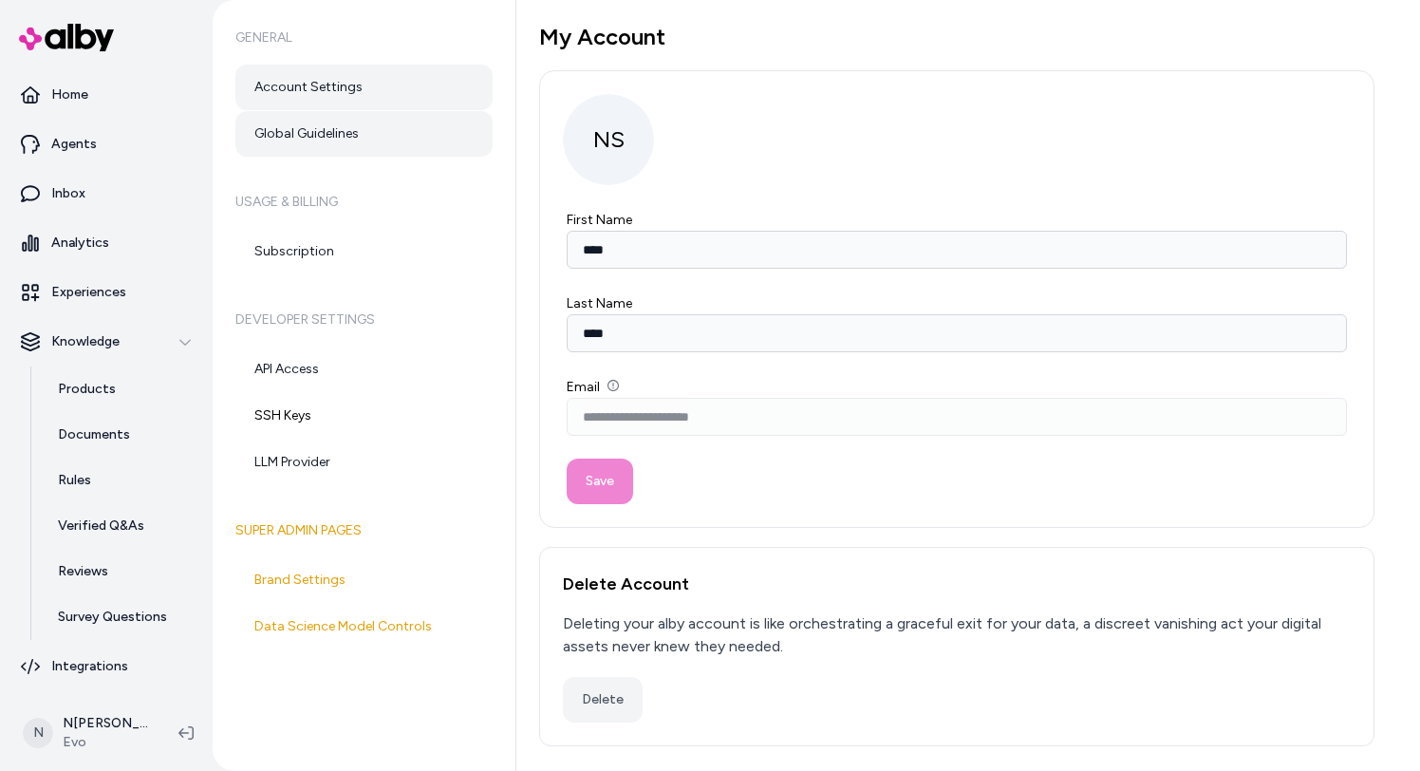
click at [385, 121] on link "Global Guidelines" at bounding box center [363, 134] width 257 height 46
